Goal: Task Accomplishment & Management: Use online tool/utility

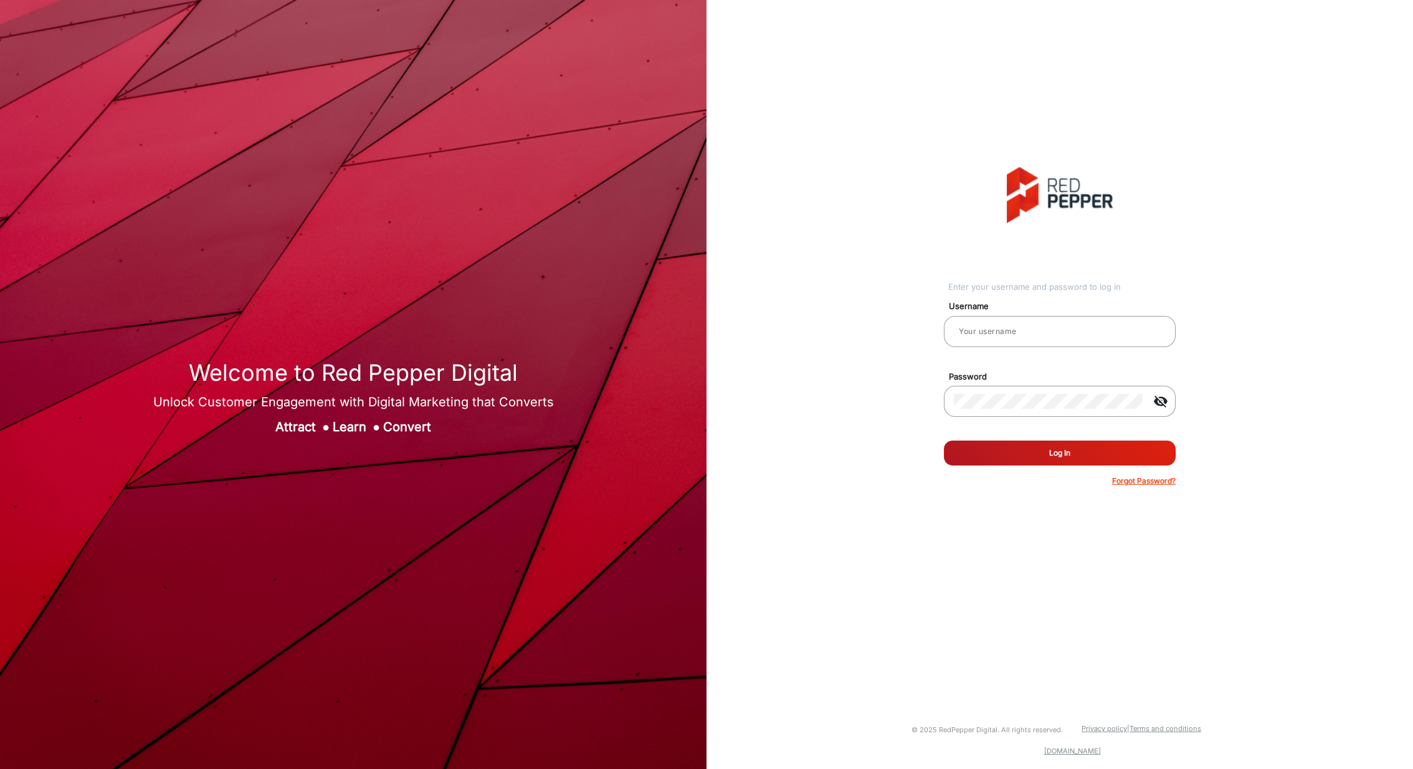
type input "[PERSON_NAME]"
click at [1071, 462] on button "Log In" at bounding box center [1060, 452] width 232 height 25
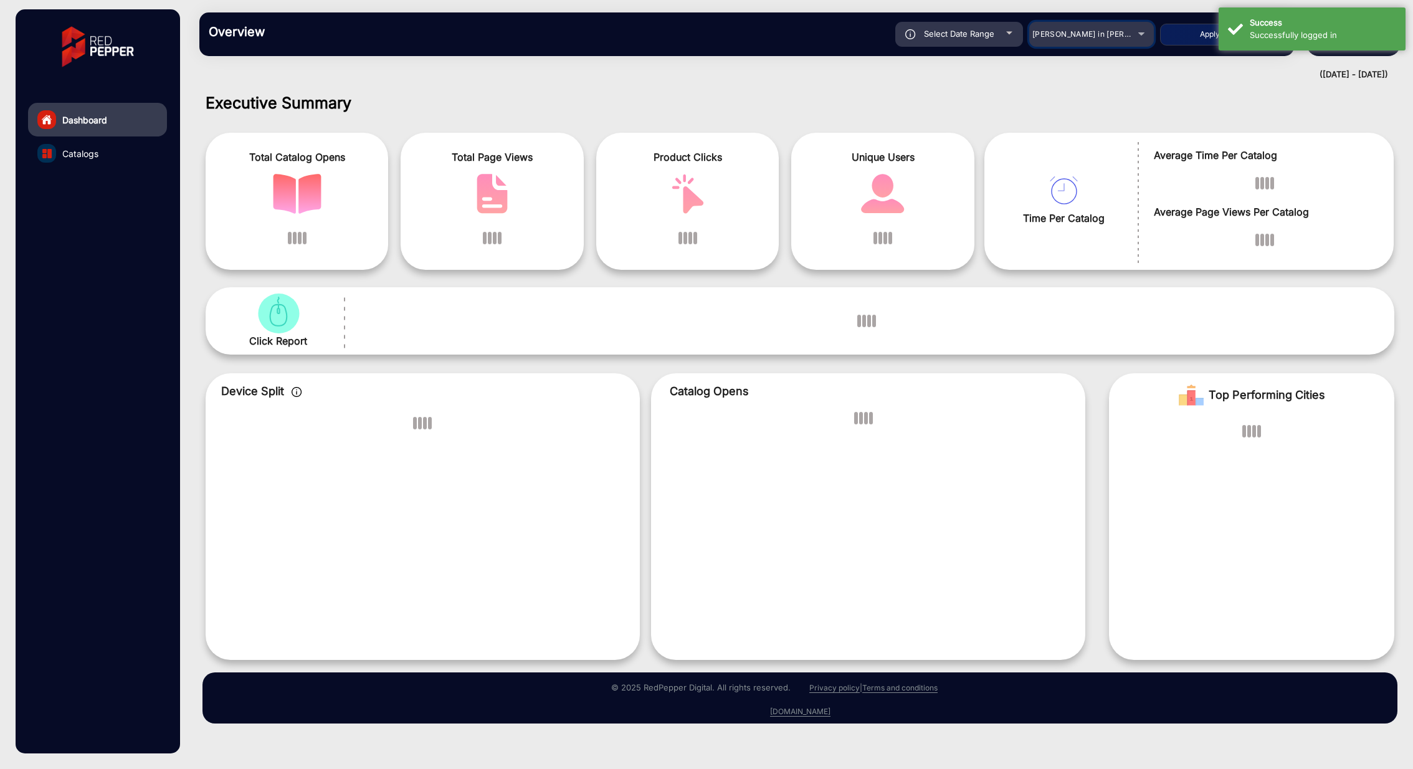
click at [1109, 33] on div "Select Date Range [DATE] [DATE] – [DATE] [DATE] [PERSON_NAME] in [PERSON_NAME] …" at bounding box center [800, 34] width 968 height 25
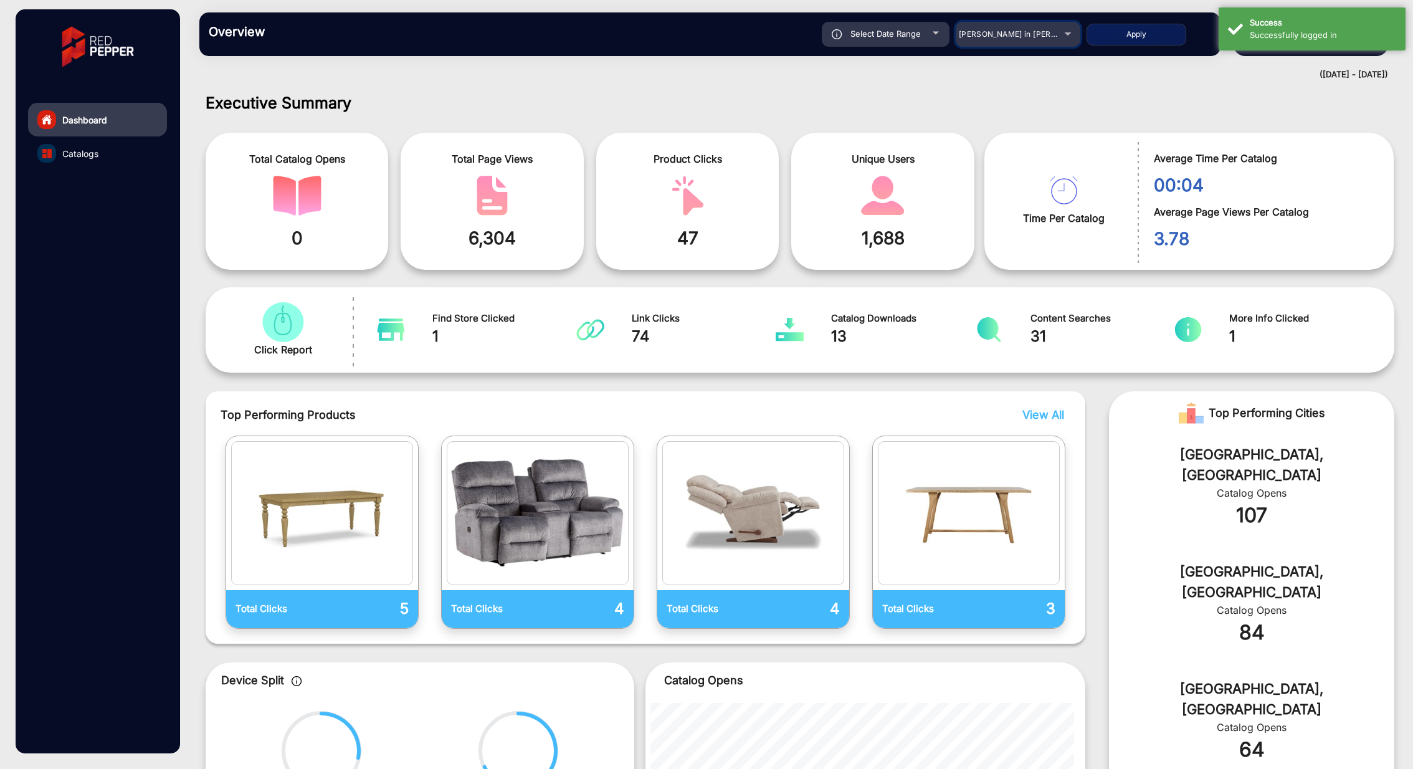
click at [1040, 34] on span "[PERSON_NAME] in [PERSON_NAME]" at bounding box center [1028, 33] width 138 height 9
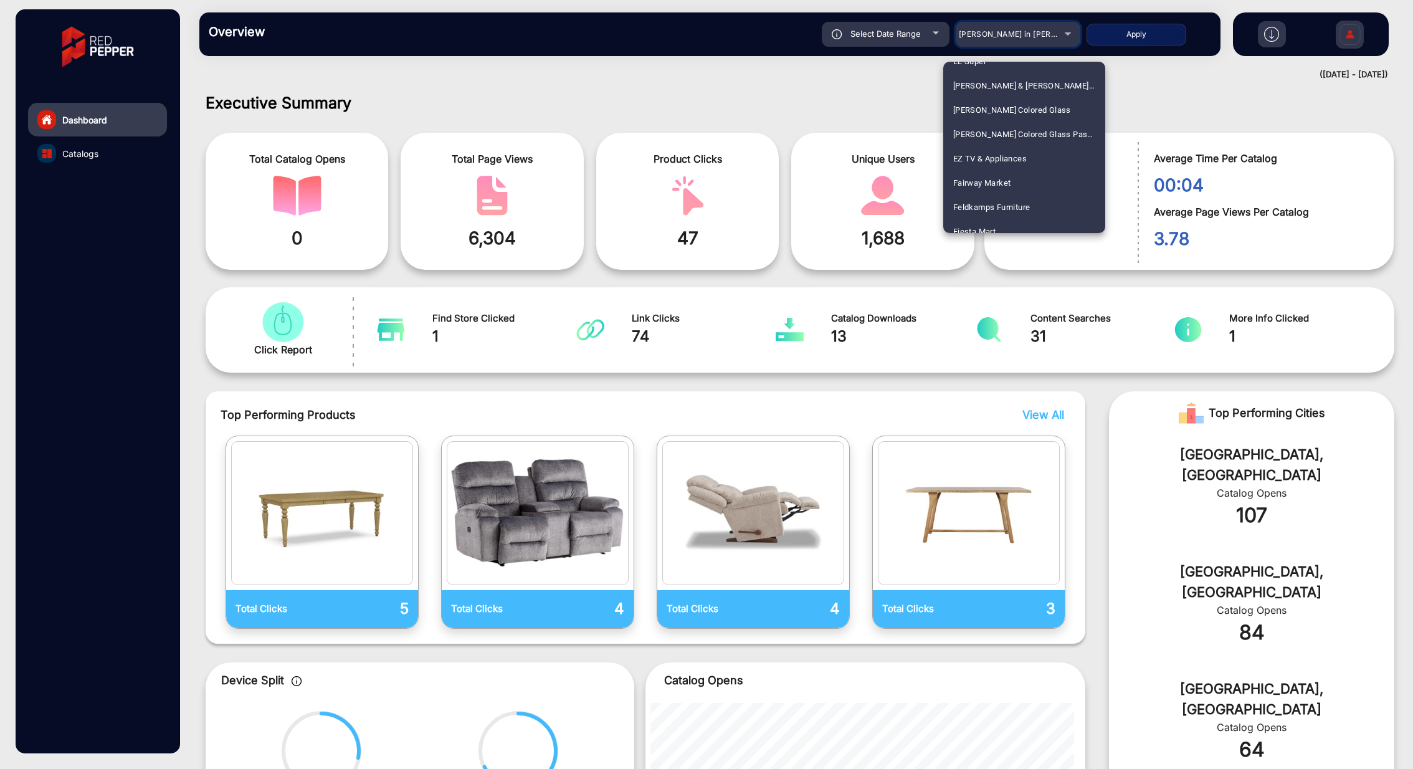
scroll to position [1374, 0]
click at [1019, 38] on div at bounding box center [706, 384] width 1413 height 769
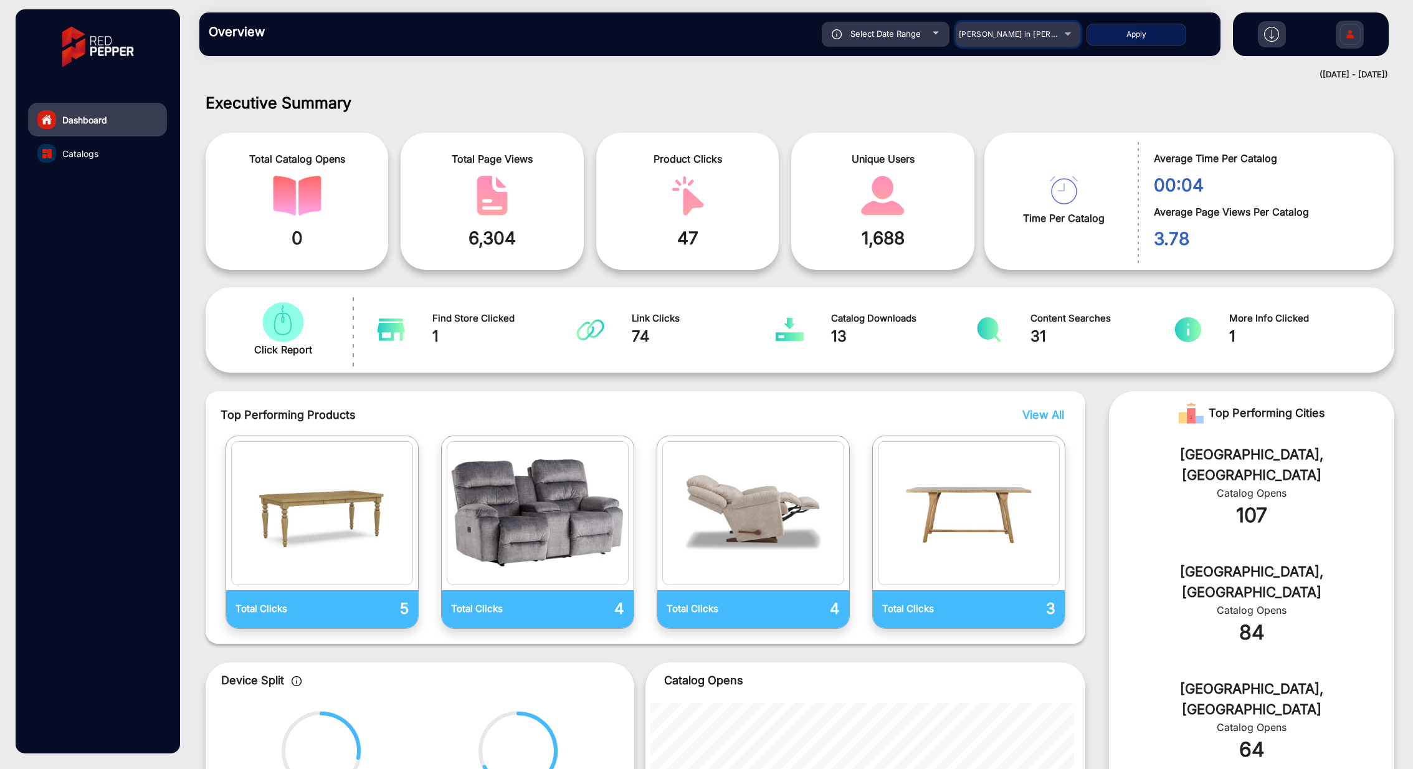
click at [1019, 38] on span "[PERSON_NAME] in [PERSON_NAME]" at bounding box center [1028, 33] width 138 height 9
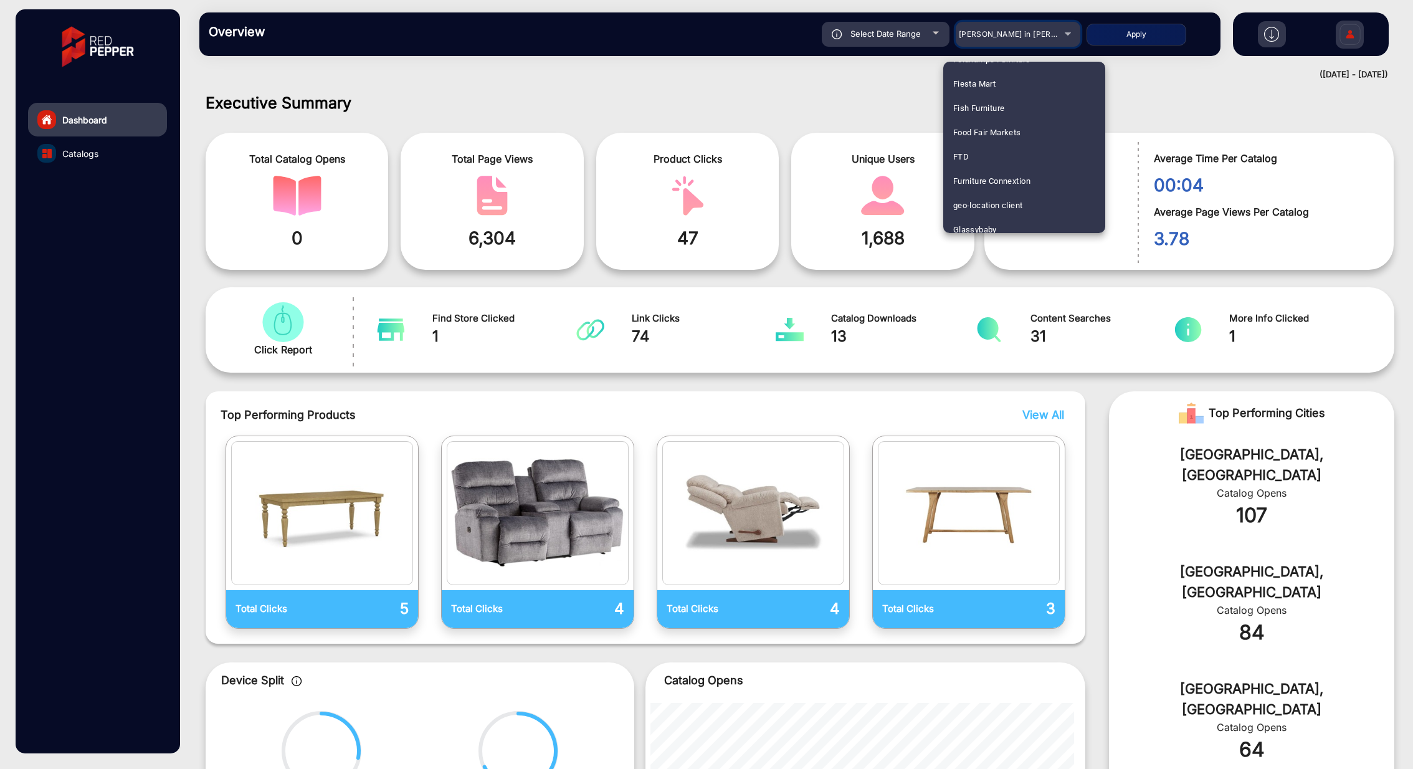
scroll to position [1515, 0]
